Goal: Transaction & Acquisition: Purchase product/service

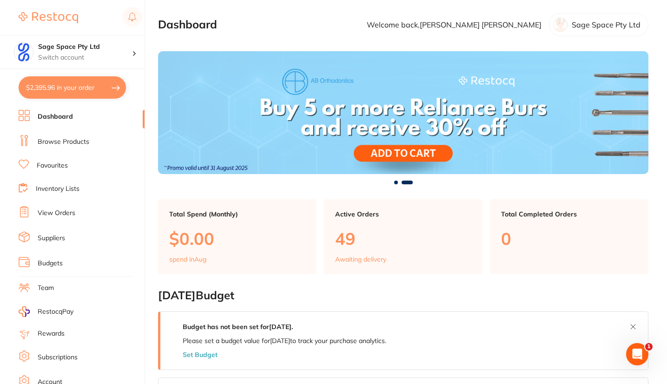
click at [83, 87] on button "$2,395.96 in your order" at bounding box center [72, 87] width 107 height 22
checkbox input "true"
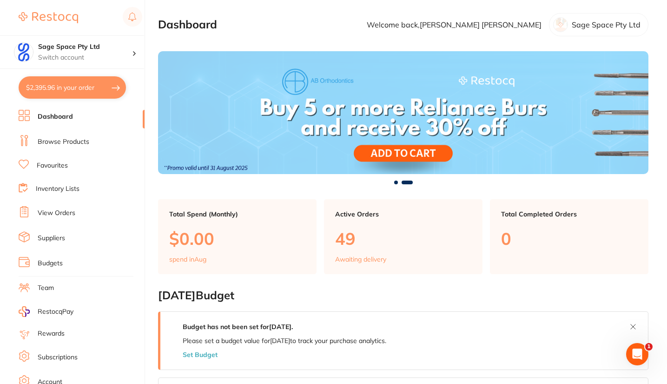
checkbox input "true"
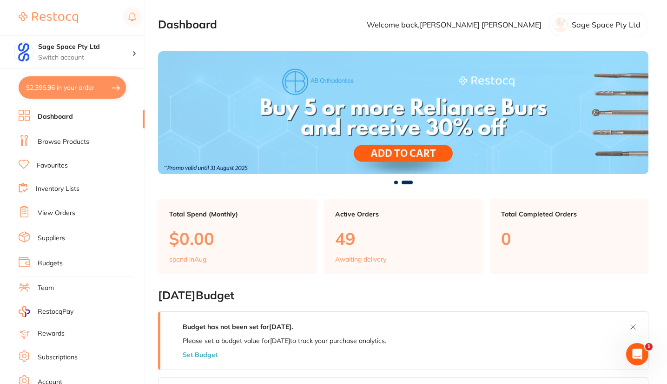
checkbox input "true"
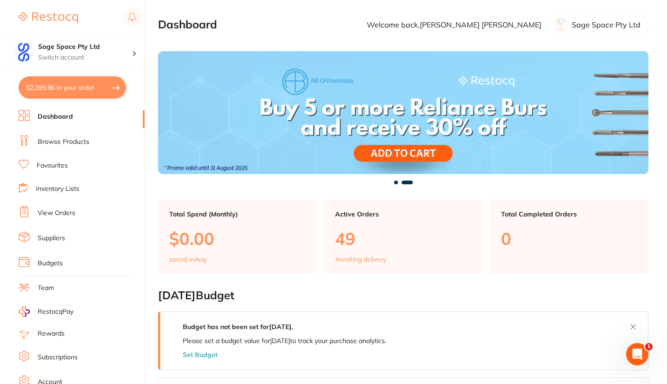
checkbox input "true"
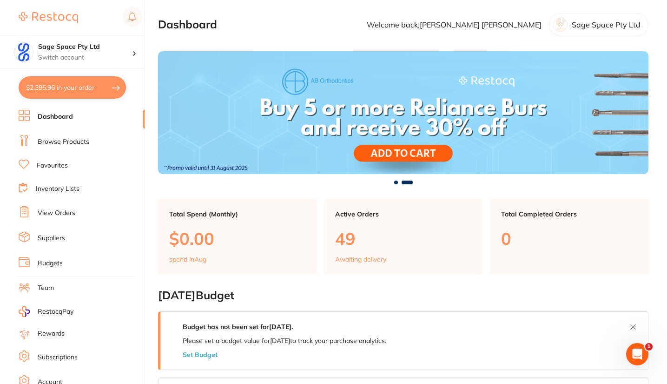
checkbox input "true"
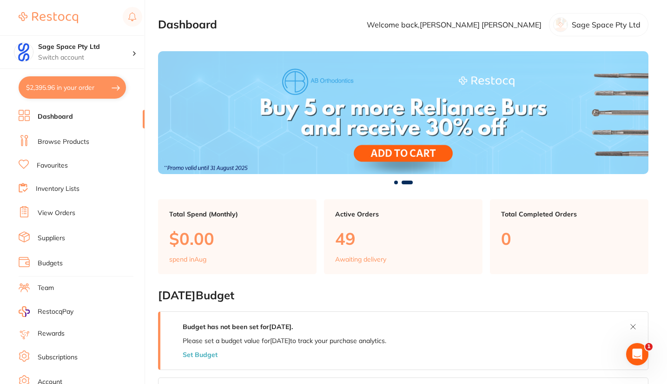
checkbox input "true"
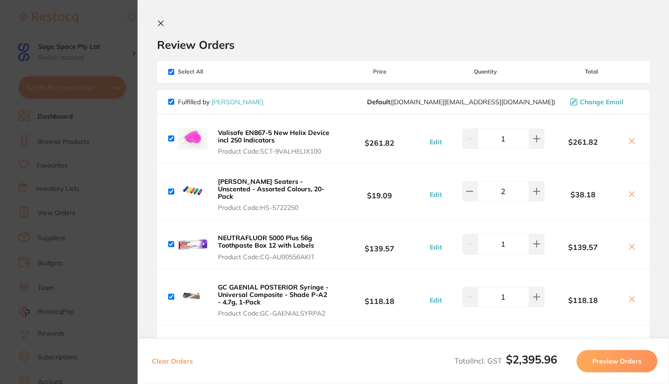
click at [161, 24] on icon at bounding box center [161, 23] width 5 height 5
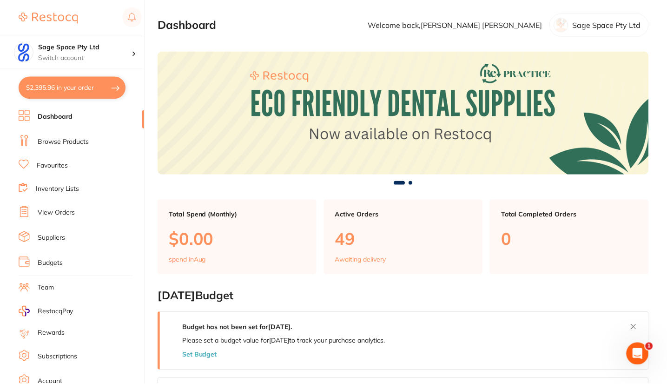
scroll to position [402, 0]
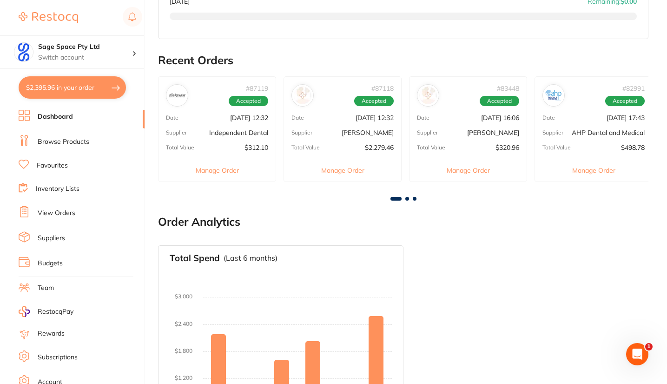
click at [62, 167] on link "Favourites" at bounding box center [52, 165] width 31 height 9
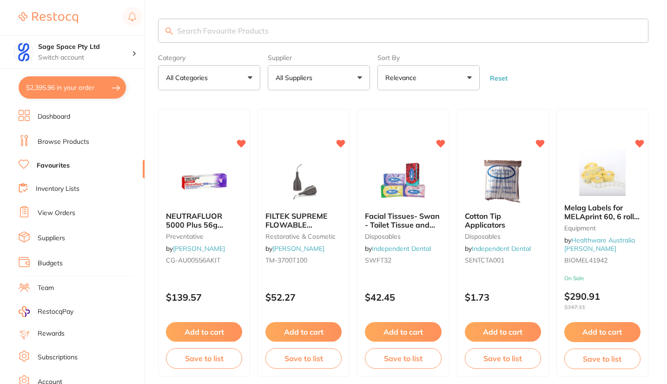
click at [317, 83] on button "All Suppliers" at bounding box center [319, 77] width 102 height 25
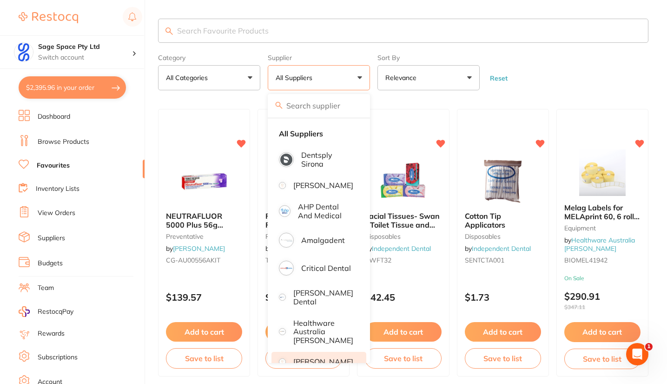
click at [321, 358] on p "[PERSON_NAME]" at bounding box center [323, 361] width 60 height 8
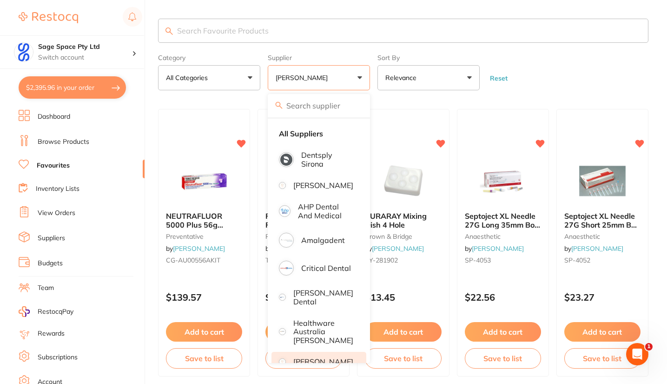
click at [516, 70] on form "Category All Categories All Categories anaesthetic crown & bridge disposables e…" at bounding box center [403, 70] width 490 height 40
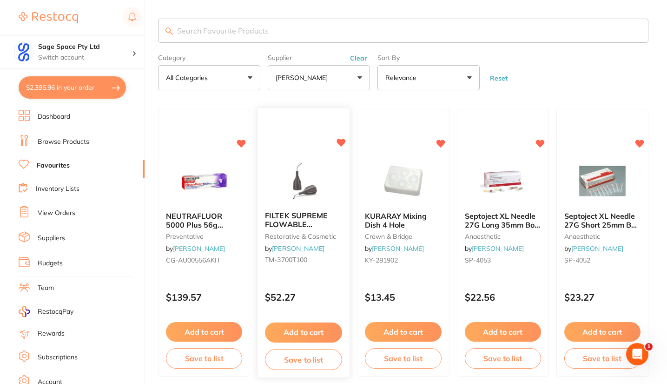
click at [307, 328] on button "Add to cart" at bounding box center [303, 332] width 77 height 20
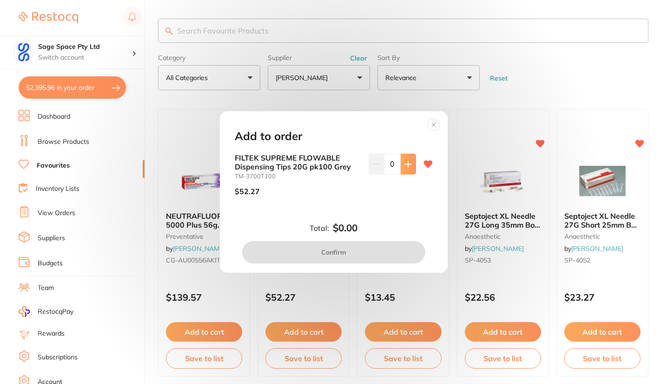
click at [410, 164] on button at bounding box center [408, 163] width 15 height 20
type input "1"
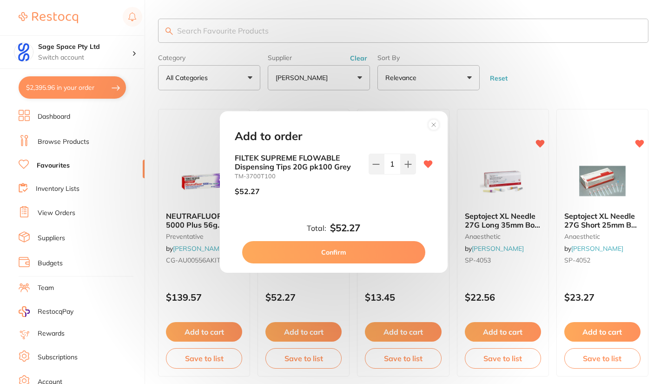
click at [352, 249] on button "Confirm" at bounding box center [333, 252] width 183 height 22
checkbox input "false"
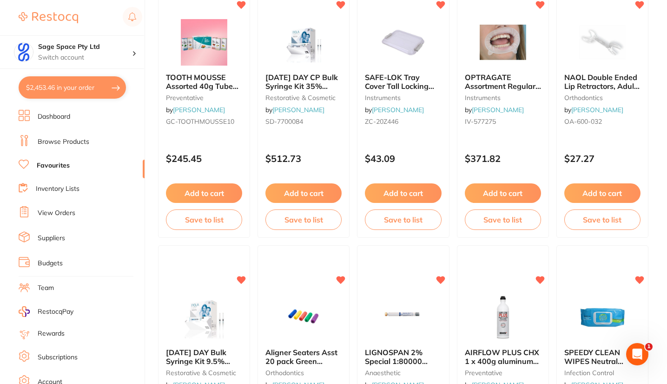
scroll to position [1520, 0]
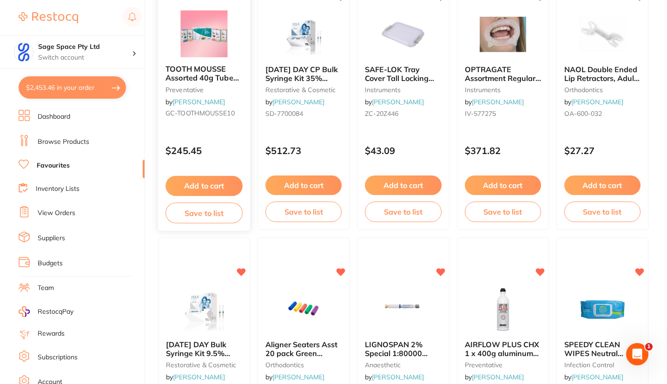
click at [213, 182] on button "Add to cart" at bounding box center [204, 186] width 77 height 20
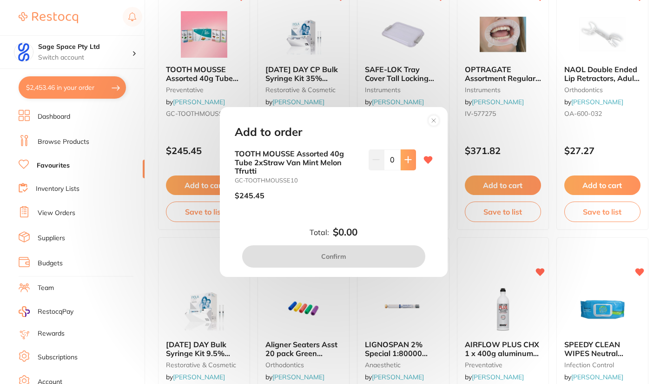
click at [407, 160] on icon at bounding box center [407, 159] width 7 height 7
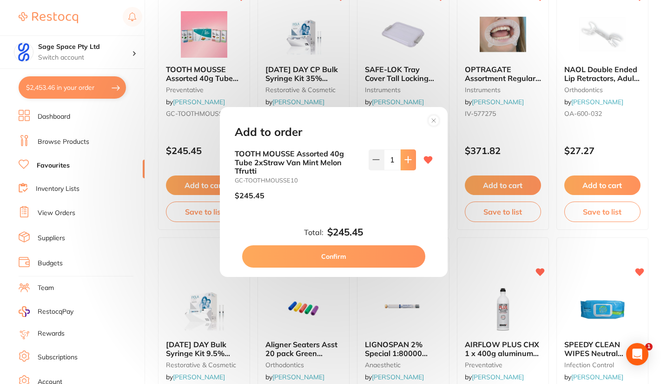
type input "1"
click at [357, 256] on button "Confirm" at bounding box center [333, 256] width 183 height 22
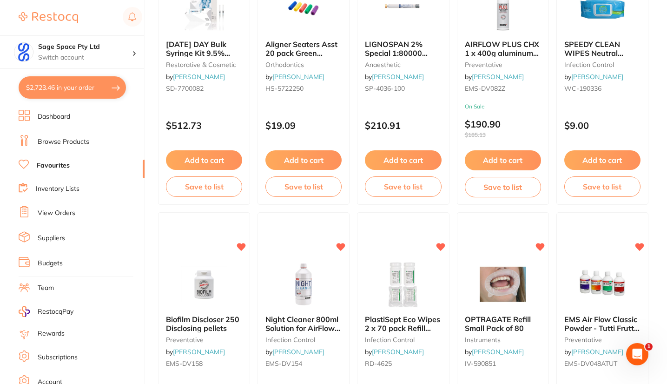
scroll to position [1831, 0]
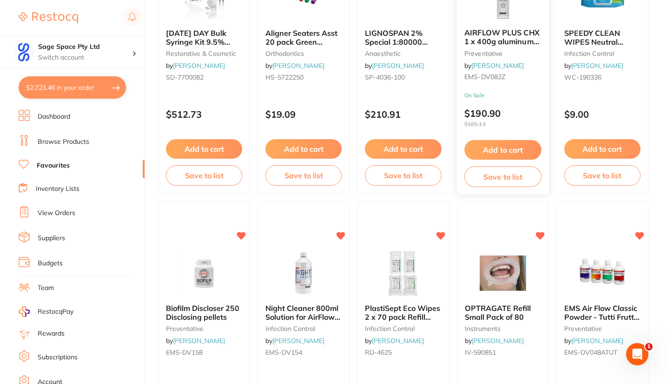
click at [510, 148] on button "Add to cart" at bounding box center [502, 150] width 77 height 20
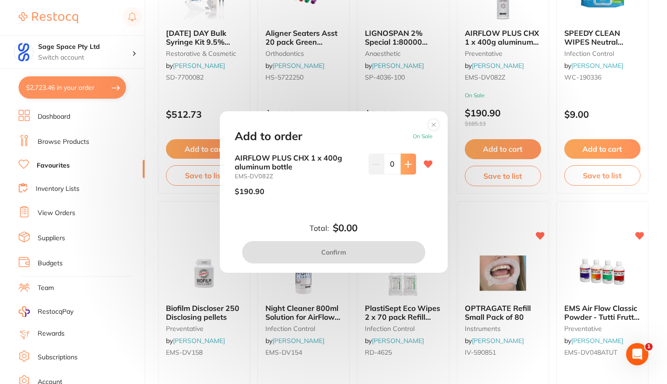
click at [404, 168] on button at bounding box center [408, 163] width 15 height 20
type input "1"
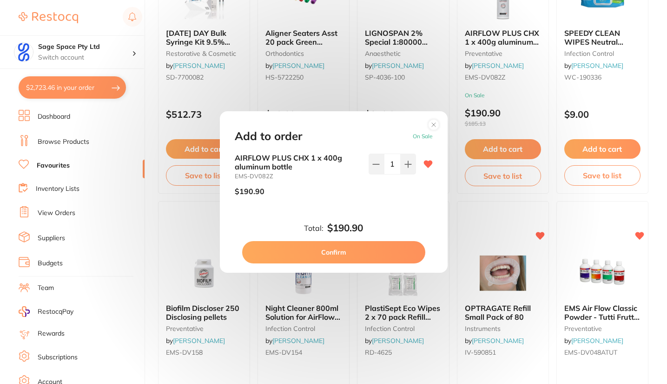
click at [351, 255] on button "Confirm" at bounding box center [333, 252] width 183 height 22
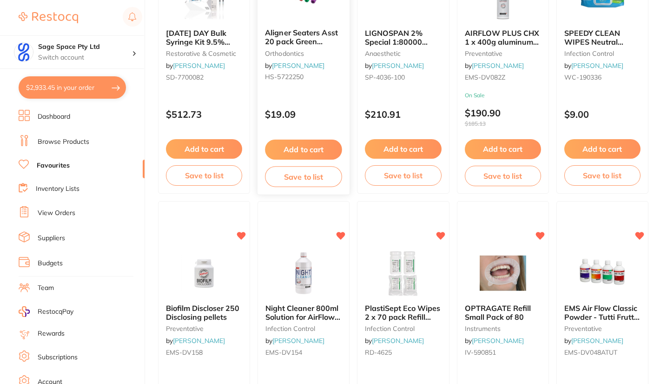
click at [314, 146] on button "Add to cart" at bounding box center [303, 149] width 77 height 20
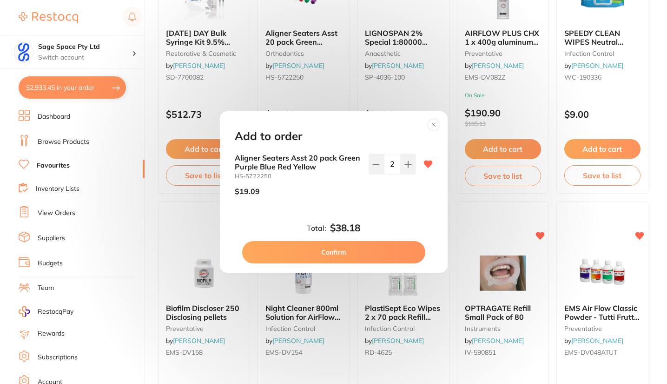
click at [433, 123] on circle at bounding box center [433, 124] width 11 height 11
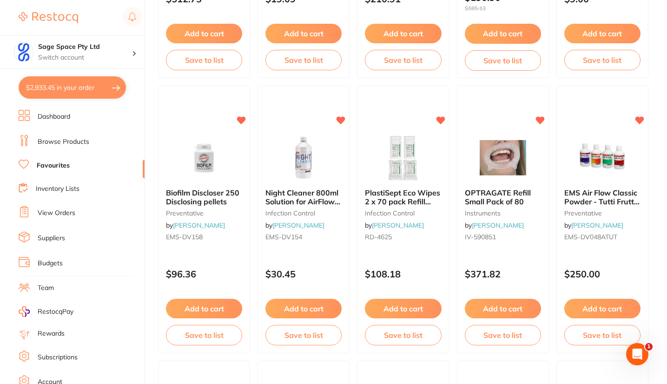
scroll to position [2022, 0]
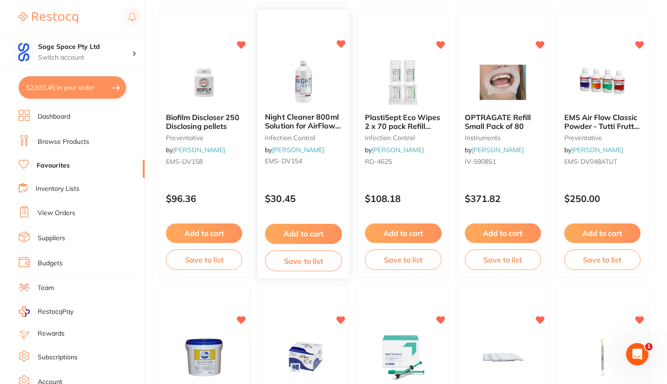
click at [299, 232] on button "Add to cart" at bounding box center [303, 234] width 77 height 20
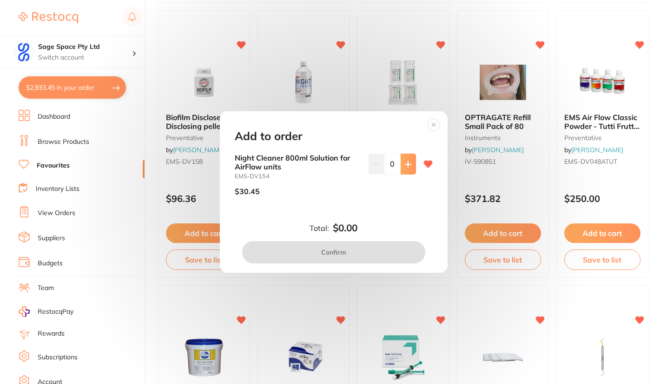
click at [404, 161] on icon at bounding box center [407, 163] width 7 height 7
type input "1"
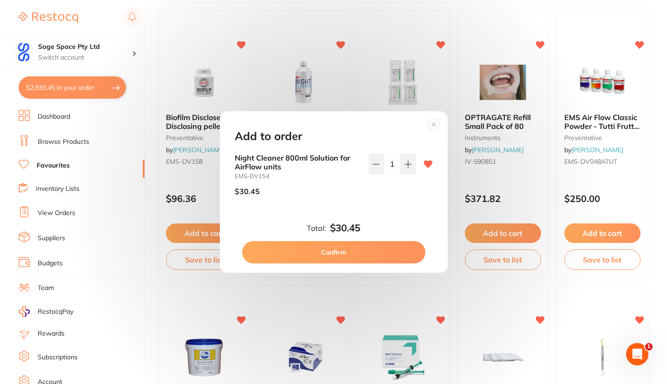
scroll to position [0, 0]
click at [347, 245] on button "Confirm" at bounding box center [333, 252] width 183 height 22
